Goal: Book appointment/travel/reservation

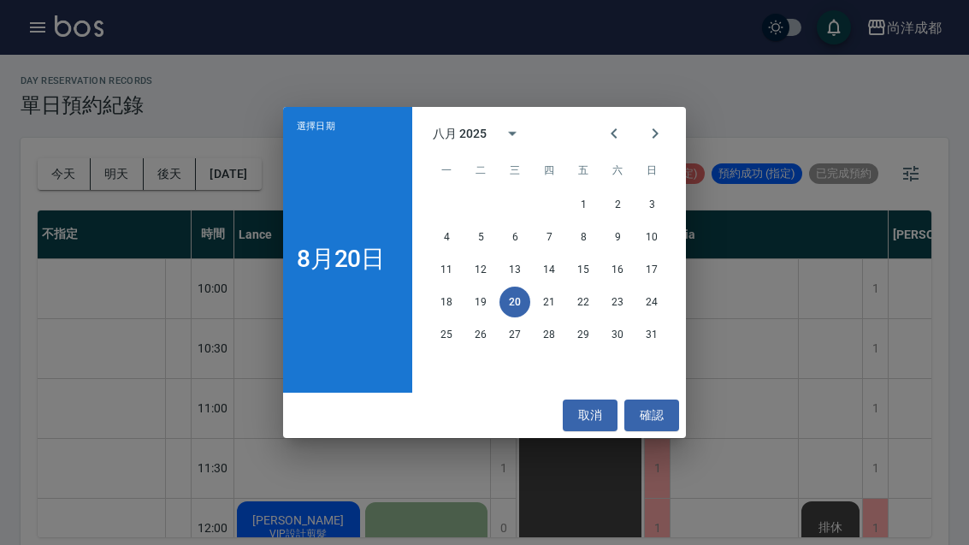
scroll to position [59, 0]
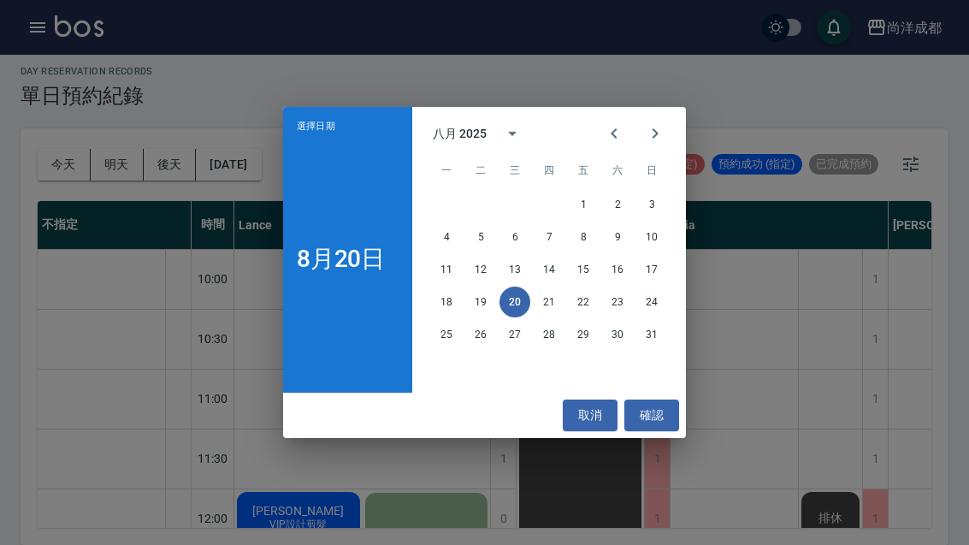
click at [660, 302] on button "24" at bounding box center [651, 301] width 31 height 31
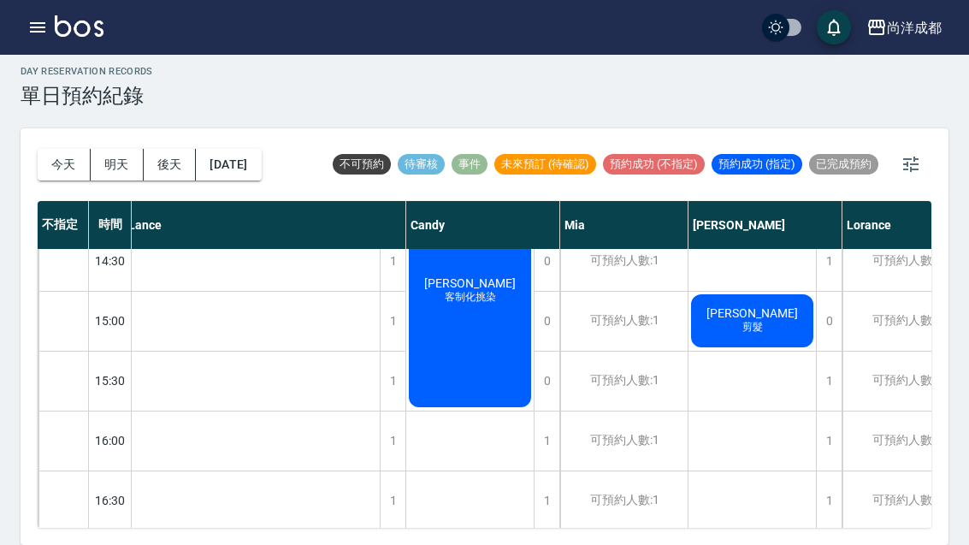
scroll to position [558, 9]
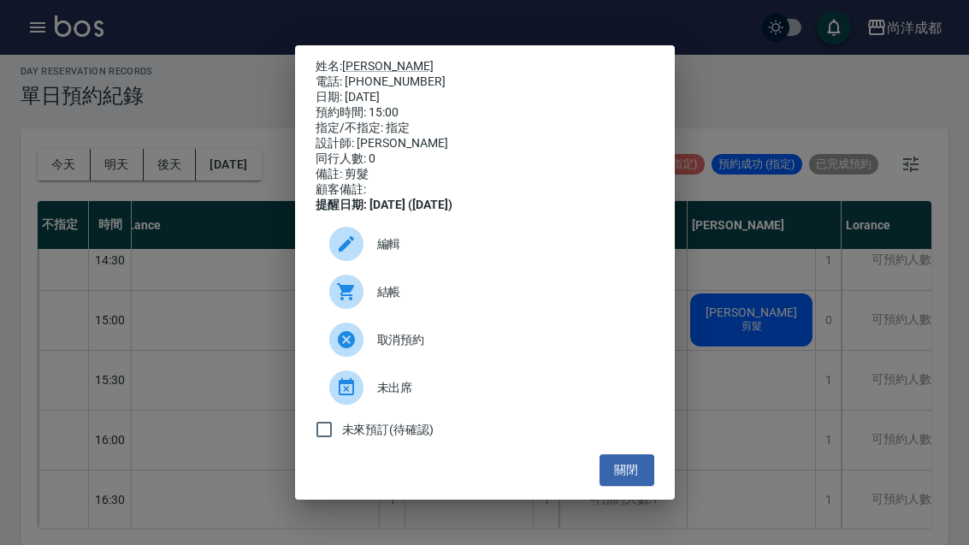
click at [375, 257] on div at bounding box center [353, 244] width 48 height 34
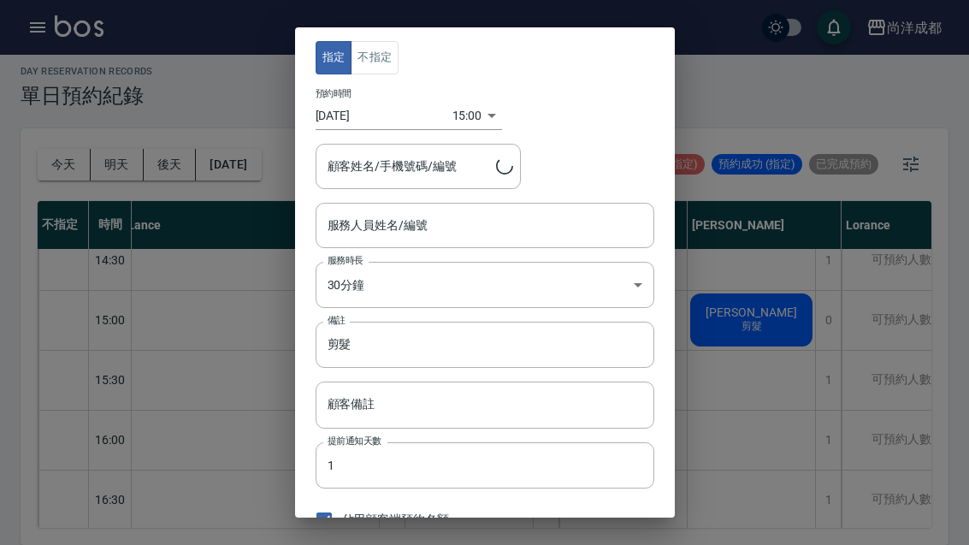
type input "[PERSON_NAME]-01"
type input "[PERSON_NAME]/0915553933/"
click at [820, 191] on div "指定 不指定 預約時間 [DATE] 15:00 1756018800000 顧客姓名/手機號碼/編號 [PERSON_NAME]/0915553933/ 顧…" at bounding box center [484, 272] width 969 height 545
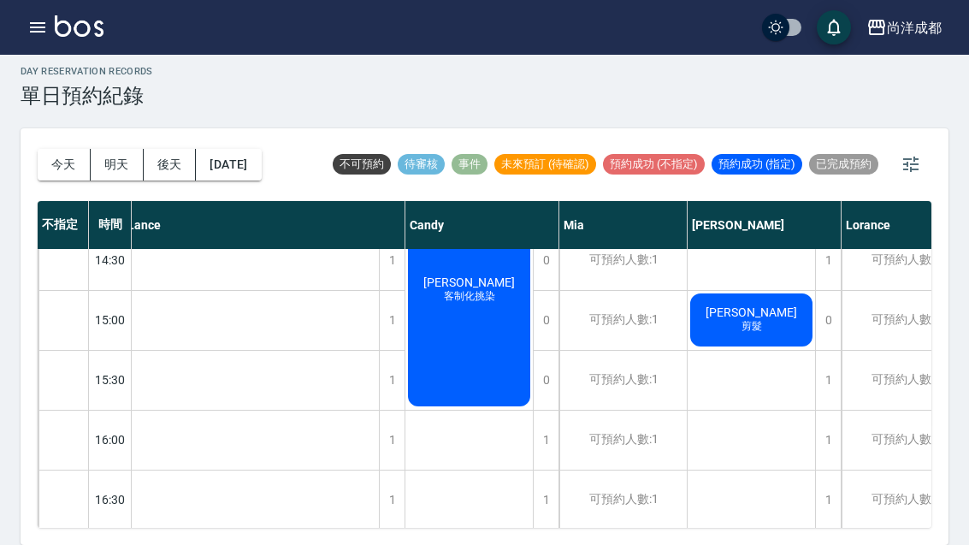
click at [251, 149] on button "[DATE]" at bounding box center [228, 165] width 65 height 32
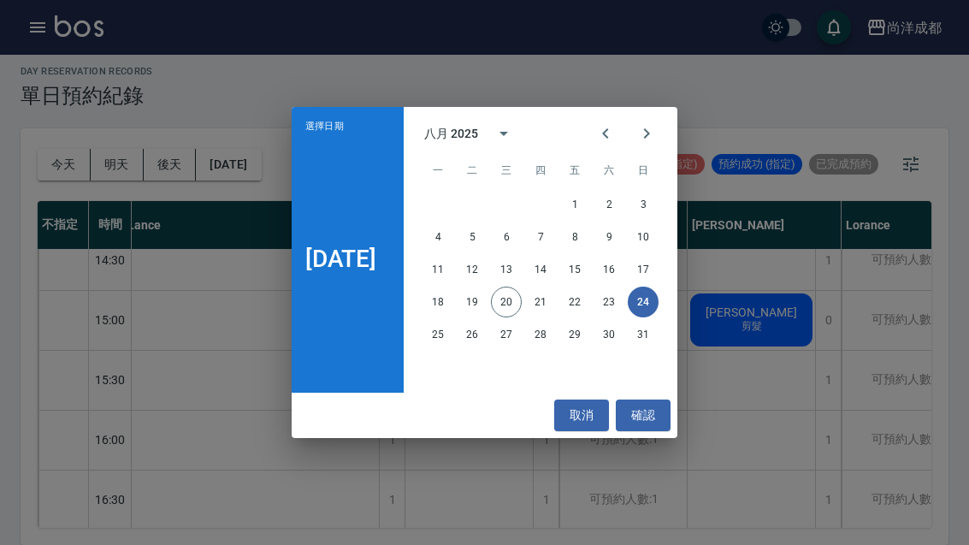
click at [620, 310] on button "23" at bounding box center [608, 301] width 31 height 31
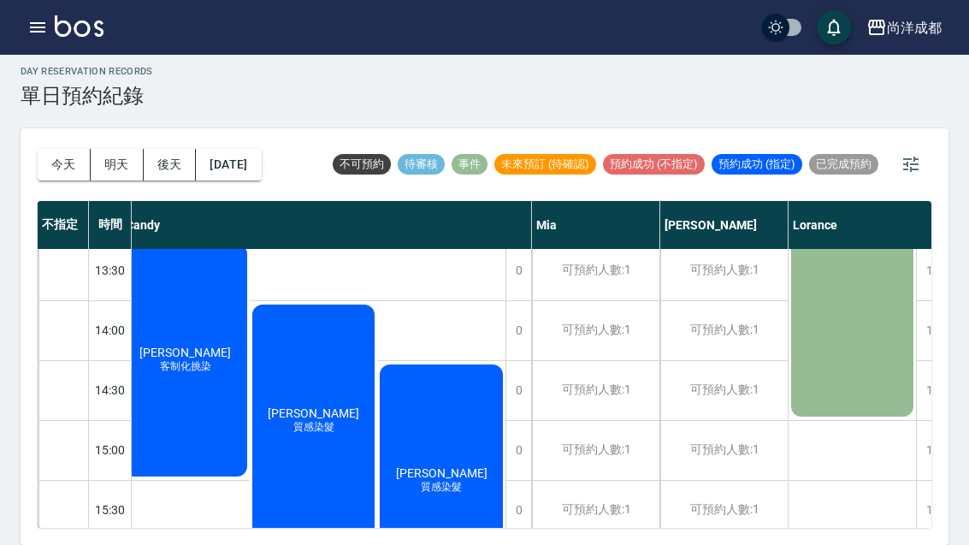
scroll to position [436, 233]
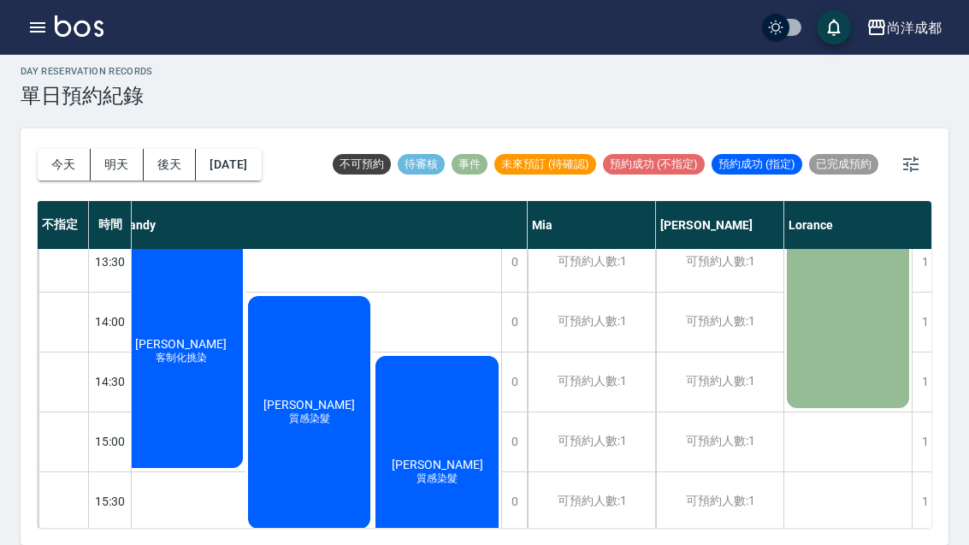
click at [249, 149] on button "[DATE]" at bounding box center [228, 165] width 65 height 32
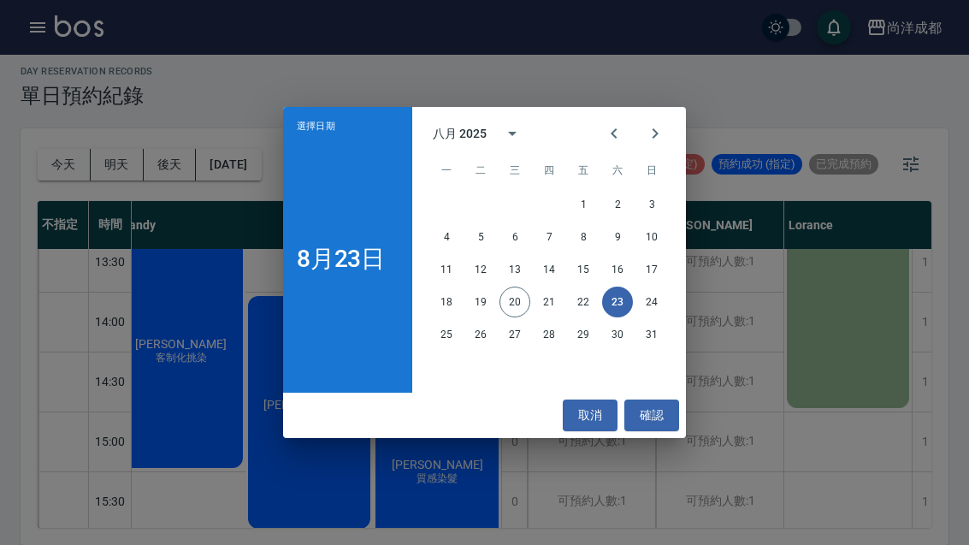
click at [664, 301] on button "24" at bounding box center [651, 301] width 31 height 31
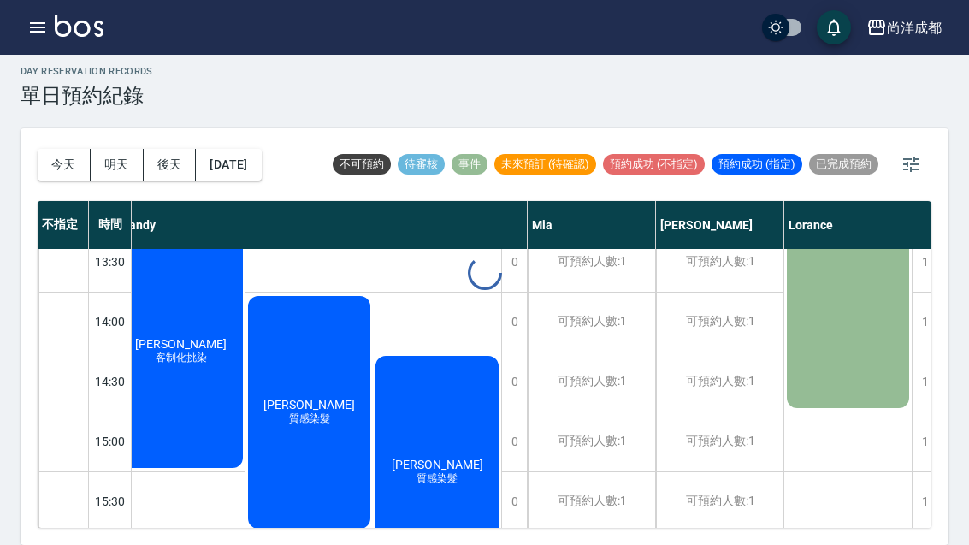
scroll to position [436, 47]
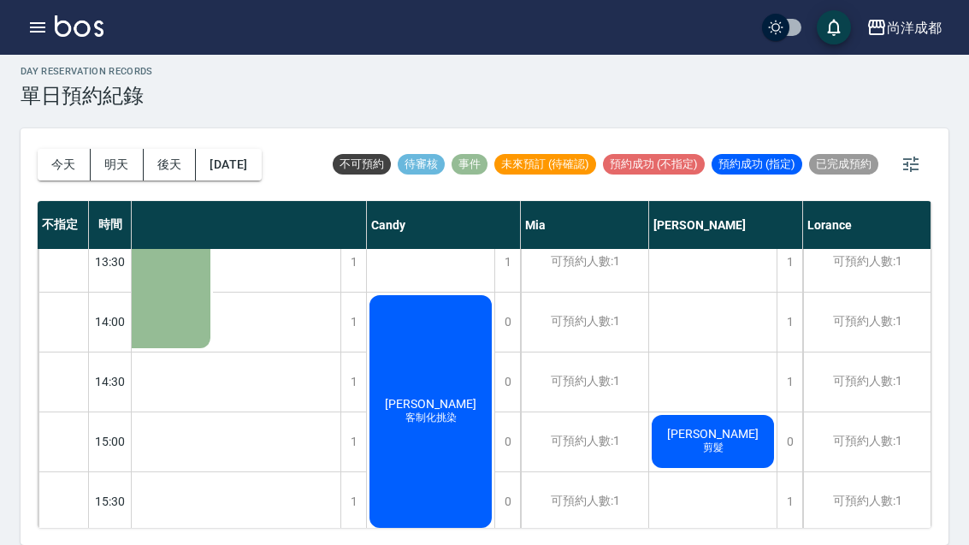
click at [213, 351] on div "[PERSON_NAME]億 剪髮" at bounding box center [149, 111] width 128 height 477
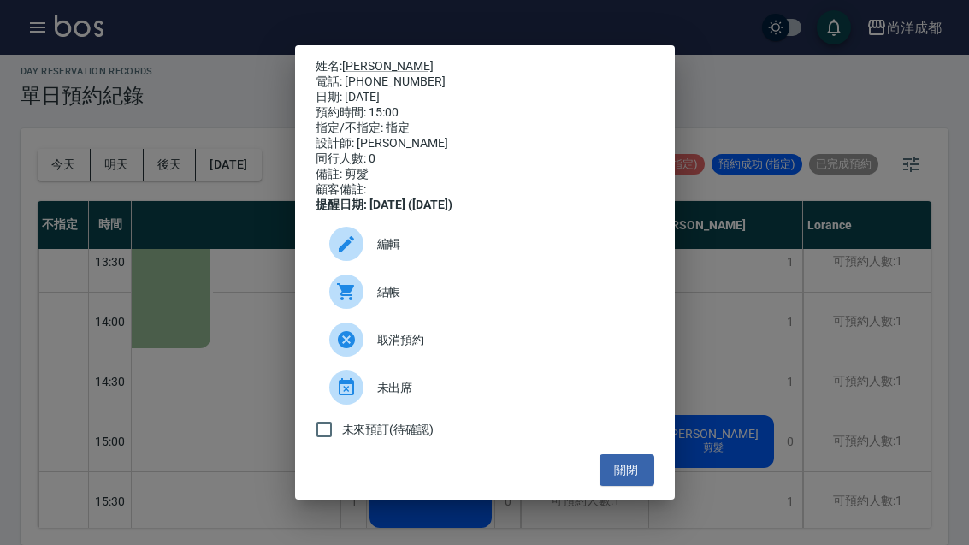
click at [361, 261] on div at bounding box center [346, 244] width 34 height 34
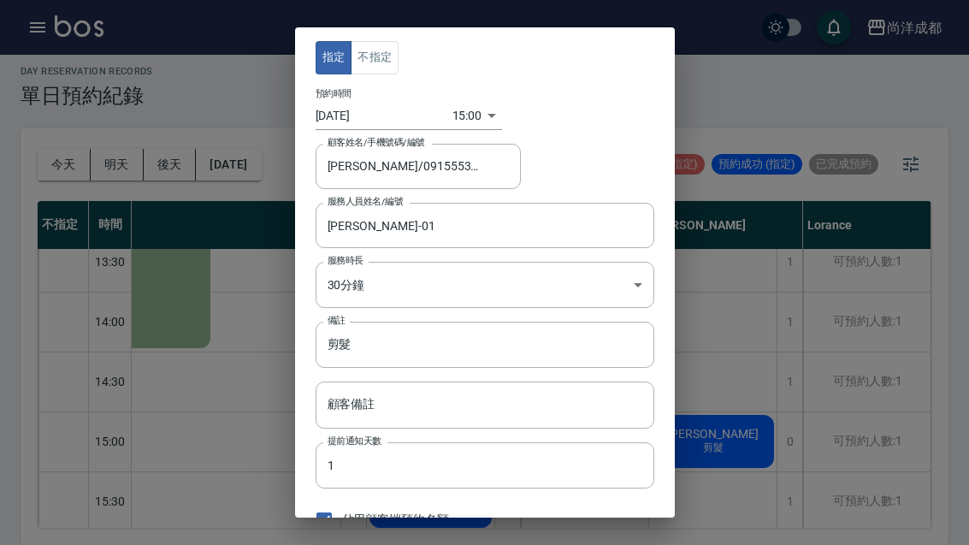
click at [381, 116] on input "[DATE]" at bounding box center [384, 116] width 137 height 28
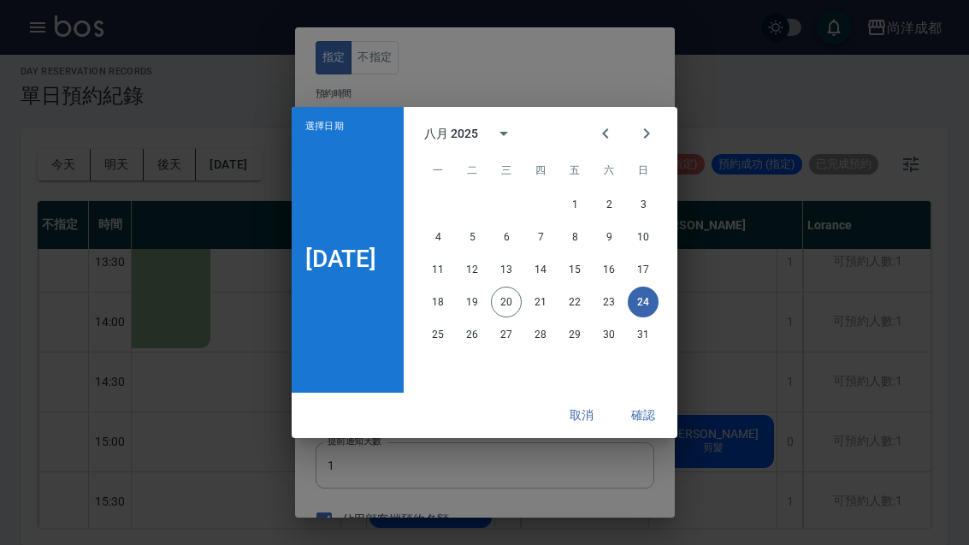
click at [617, 301] on button "23" at bounding box center [608, 301] width 31 height 31
type input "1755932400000"
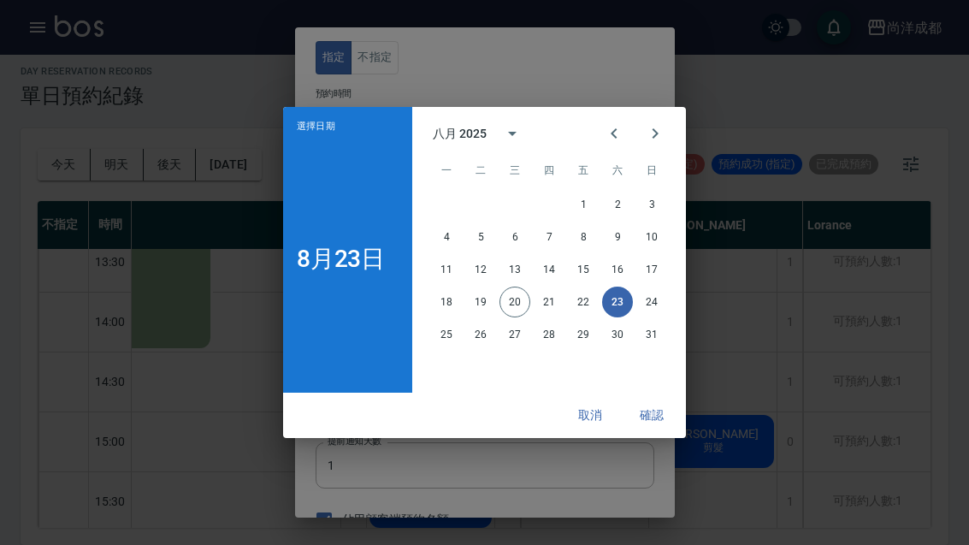
type input "[DATE]"
click at [656, 417] on button "確認" at bounding box center [651, 415] width 55 height 32
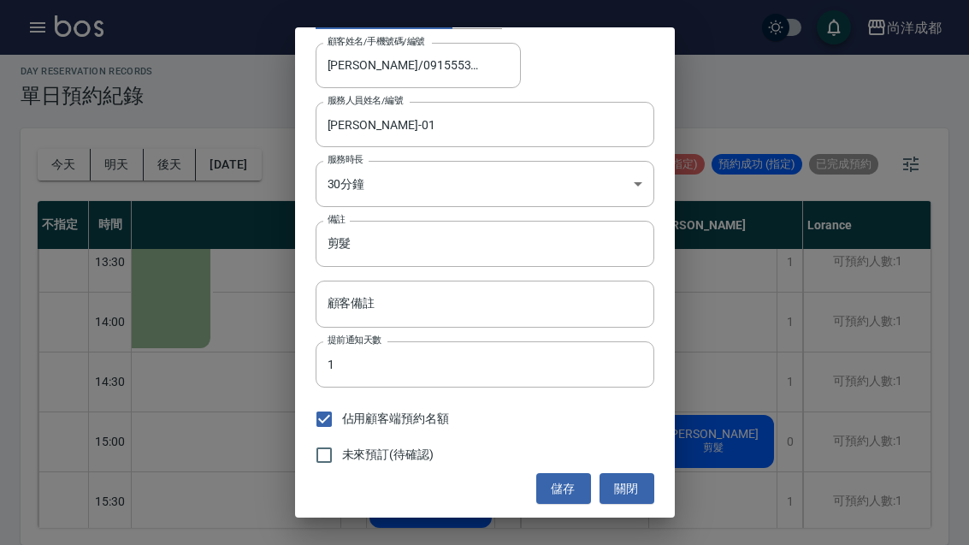
scroll to position [100, 0]
click at [563, 489] on button "儲存" at bounding box center [563, 490] width 55 height 32
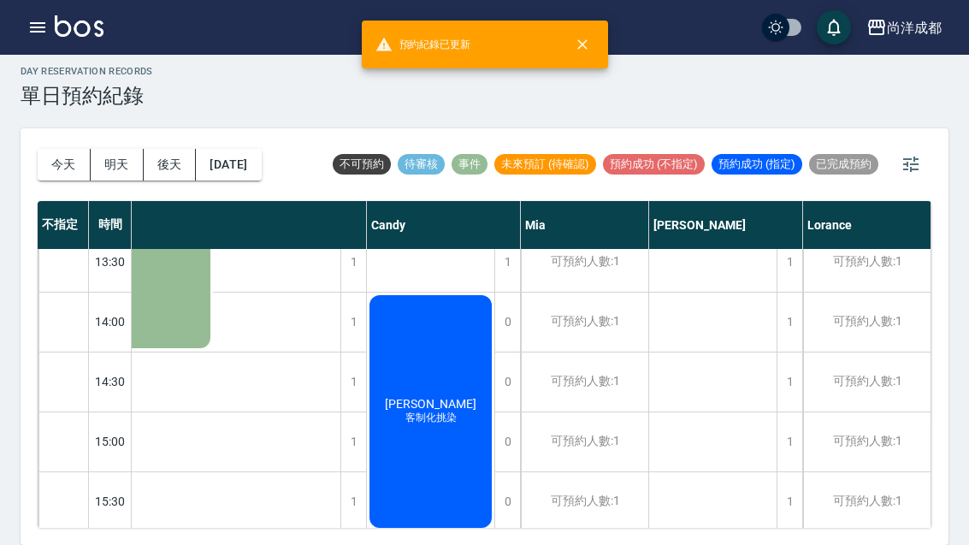
click at [234, 149] on button "[DATE]" at bounding box center [228, 165] width 65 height 32
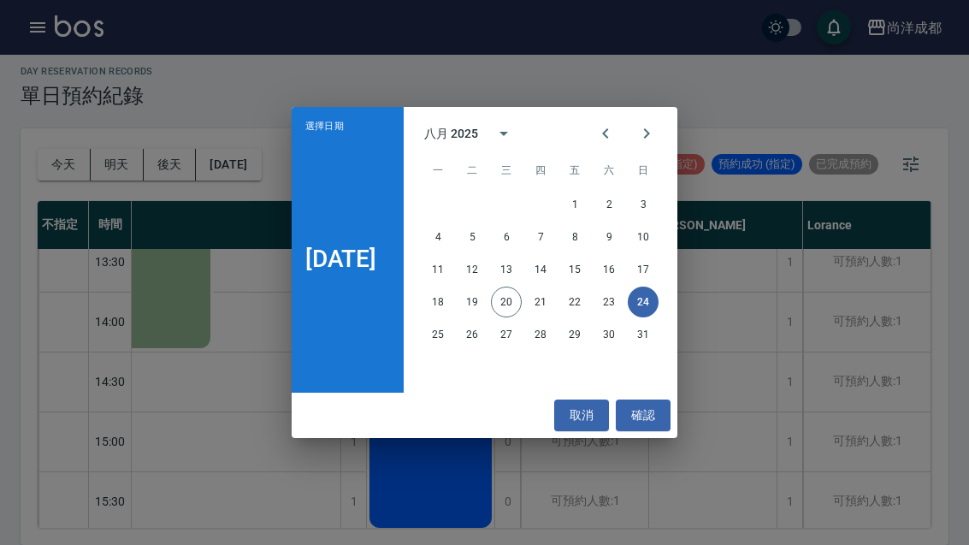
click at [624, 297] on button "23" at bounding box center [608, 301] width 31 height 31
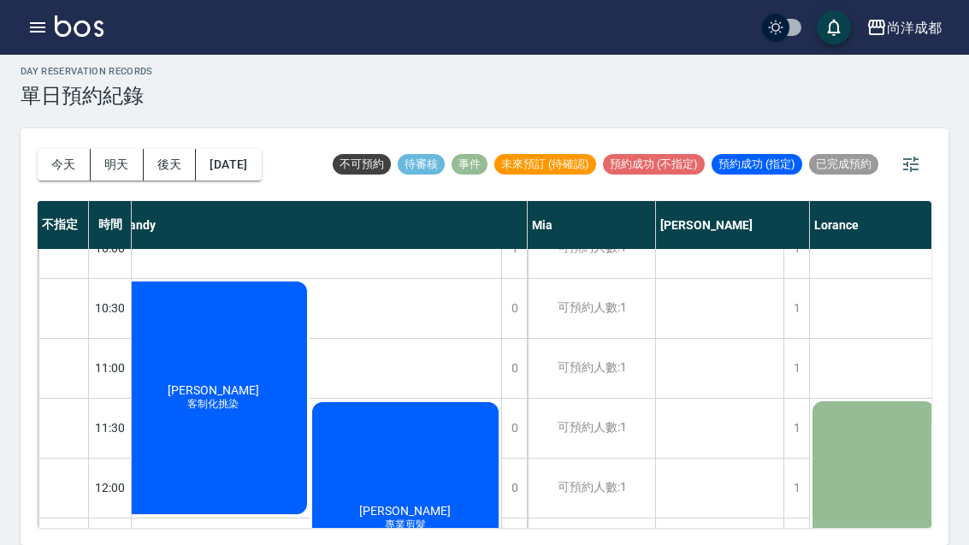
scroll to position [23, 229]
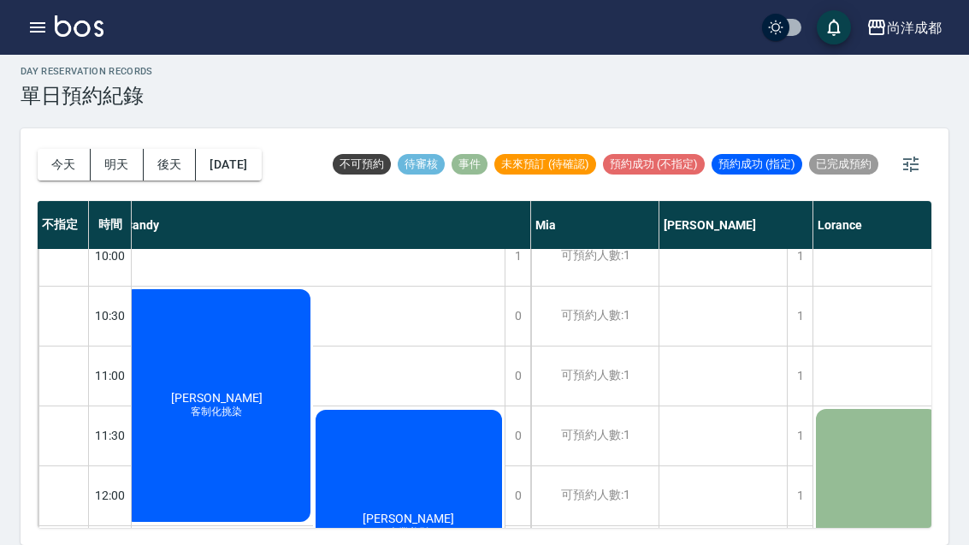
click at [238, 149] on button "[DATE]" at bounding box center [228, 165] width 65 height 32
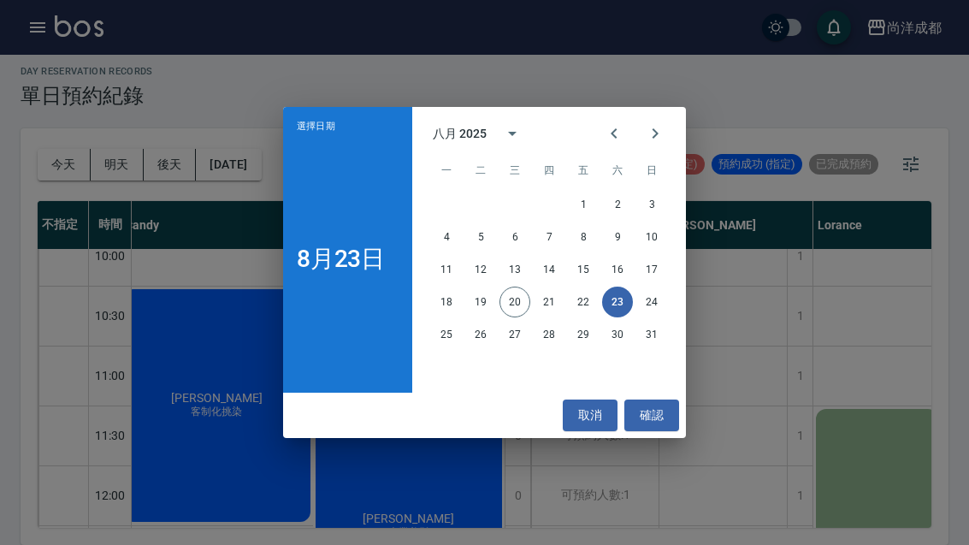
click at [583, 303] on button "22" at bounding box center [583, 301] width 31 height 31
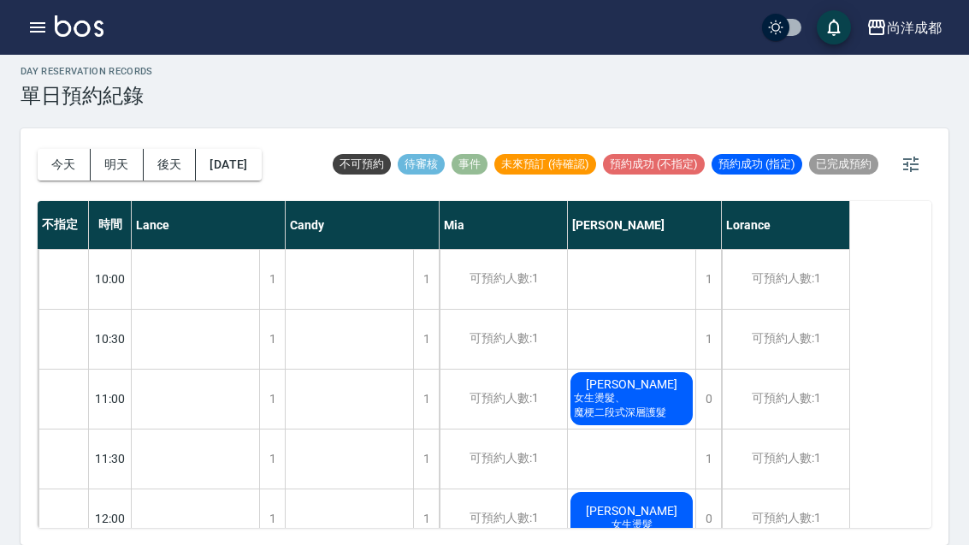
scroll to position [-2, 0]
click at [63, 149] on button "今天" at bounding box center [64, 165] width 53 height 32
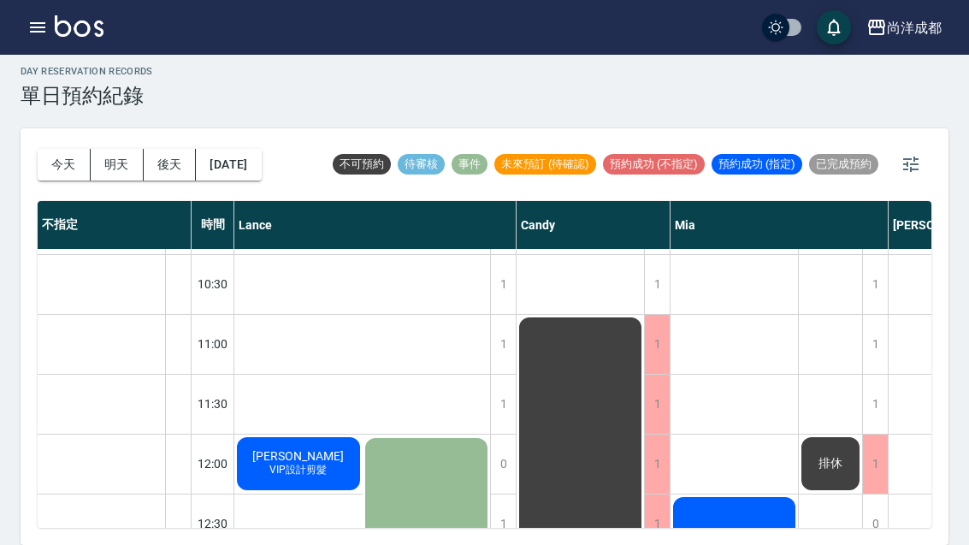
scroll to position [80, -1]
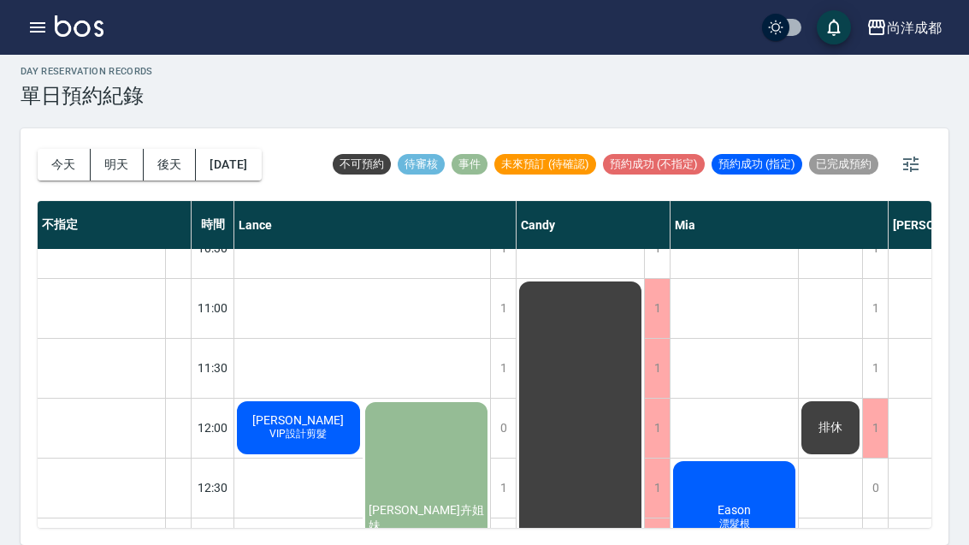
click at [51, 149] on button "今天" at bounding box center [64, 165] width 53 height 32
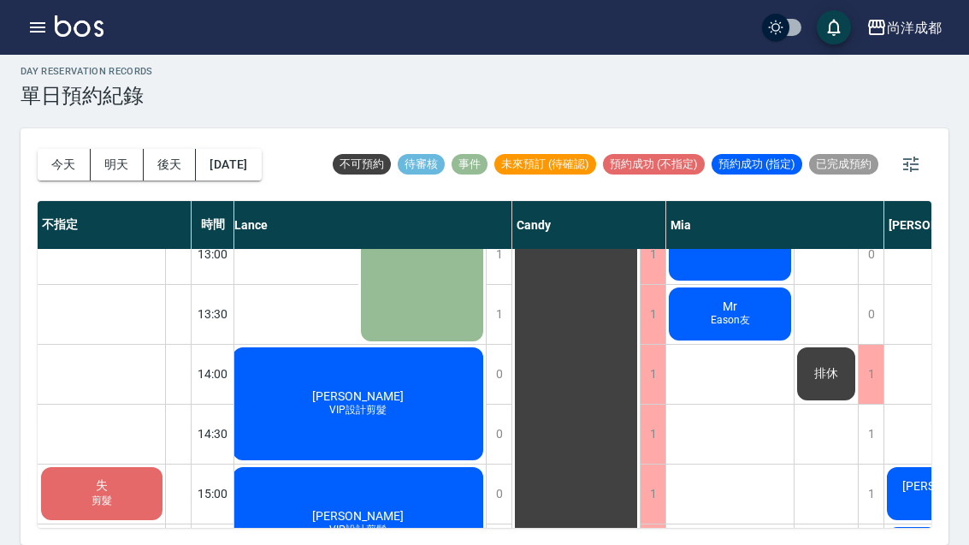
scroll to position [385, 5]
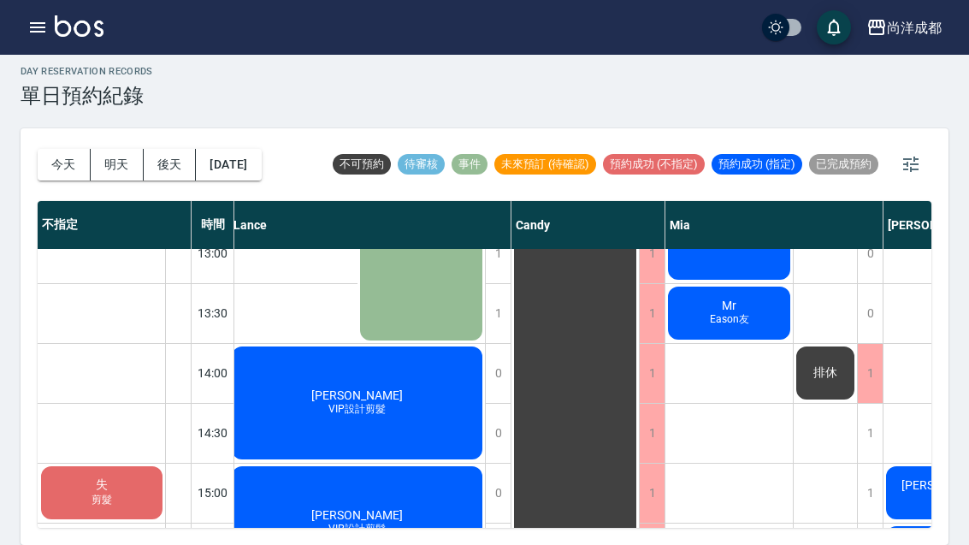
click at [124, 464] on div "失 剪髮" at bounding box center [101, 493] width 127 height 58
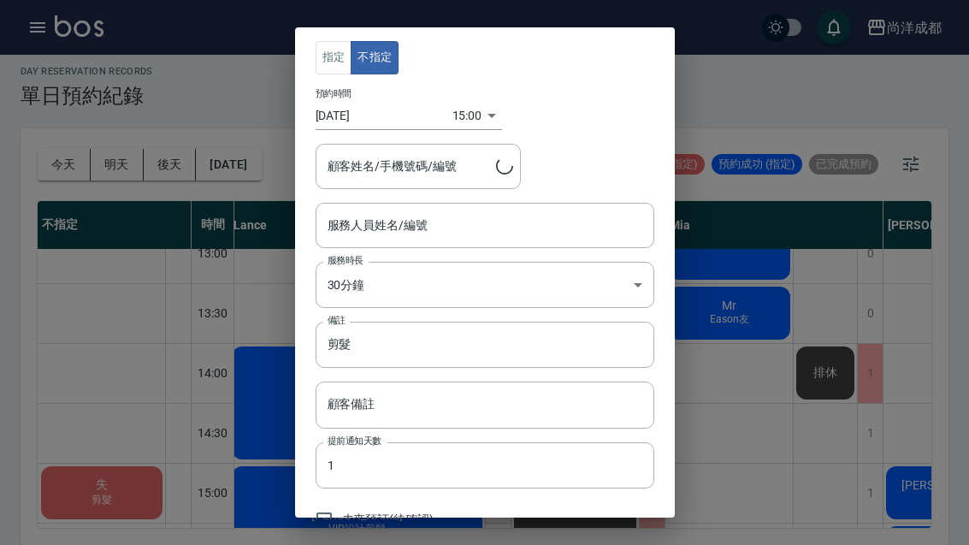
type input "失/0989997648"
click at [782, 167] on div "指定 不指定 預約時間 [DATE] 15:00 1755673200000 顧客姓名/手機號碼/編號 失/0989997648 顧客姓名/手機號碼/編號 服…" at bounding box center [484, 272] width 969 height 545
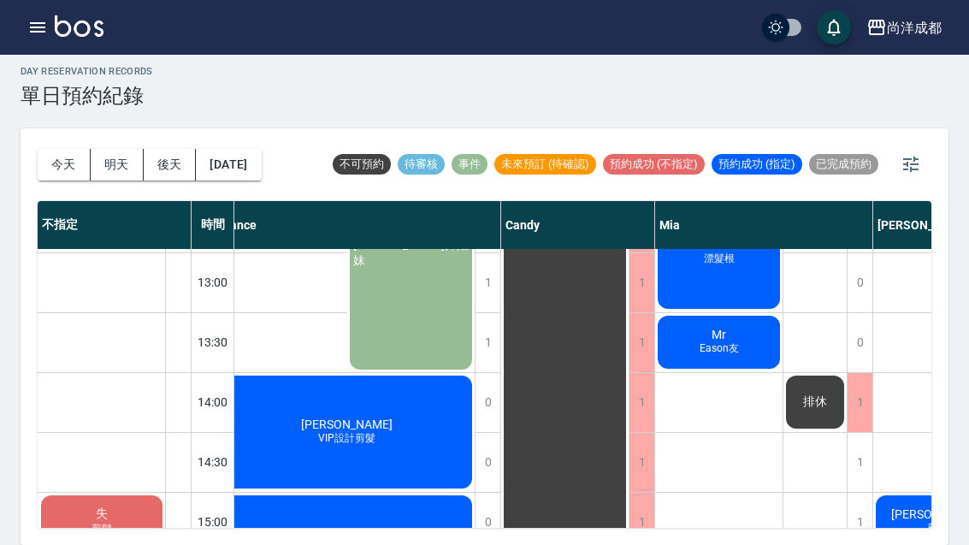
scroll to position [356, 15]
click at [319, 192] on div "[PERSON_NAME]VIP設計剪髮" at bounding box center [283, 162] width 128 height 58
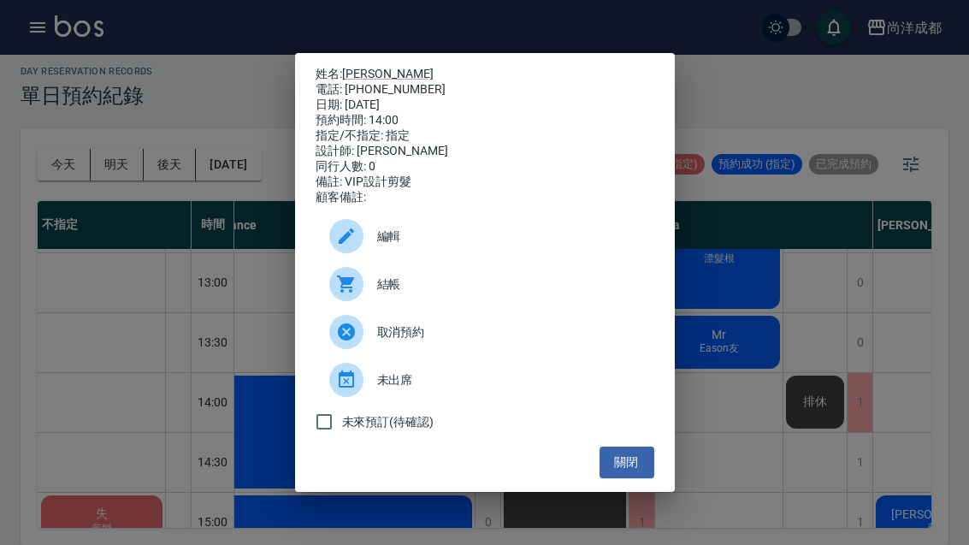
click at [21, 313] on div "姓名: [PERSON_NAME] 電話: [PHONE_NUMBER] 日期: [DATE] 預約時間: 14:00 指定/不指定: 指定 設計師: [PE…" at bounding box center [484, 272] width 969 height 545
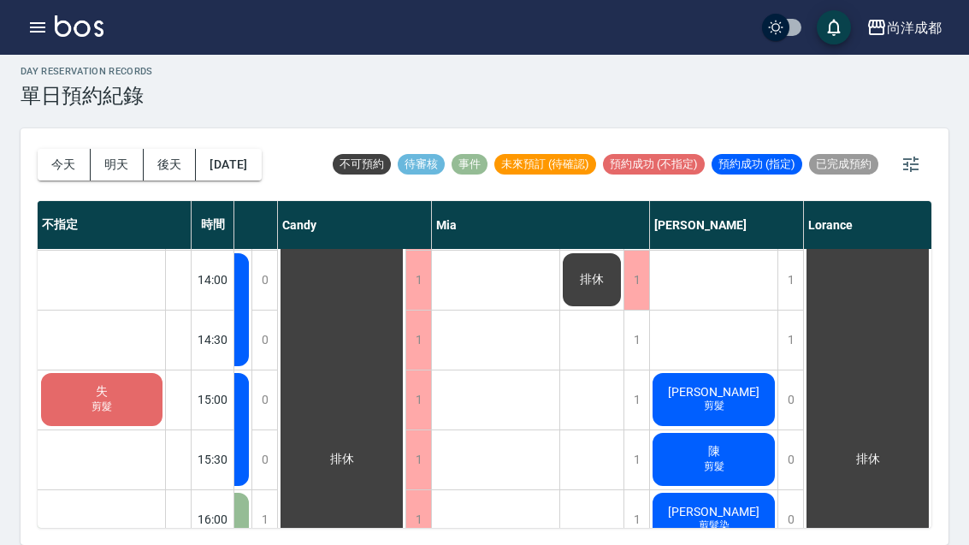
scroll to position [477, 239]
